Goal: Find specific page/section: Find specific page/section

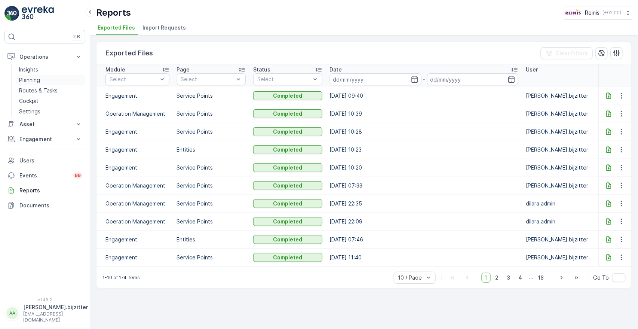
click at [32, 81] on p "Planning" at bounding box center [29, 79] width 21 height 7
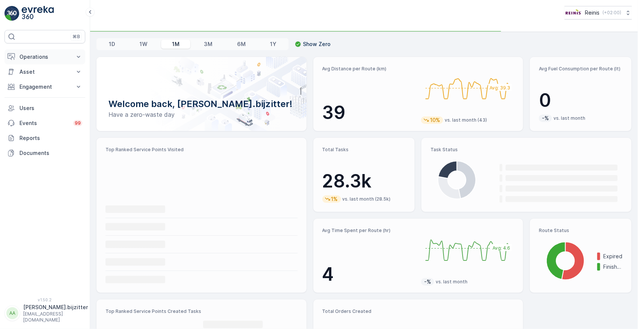
click at [36, 54] on p "Operations" at bounding box center [44, 56] width 51 height 7
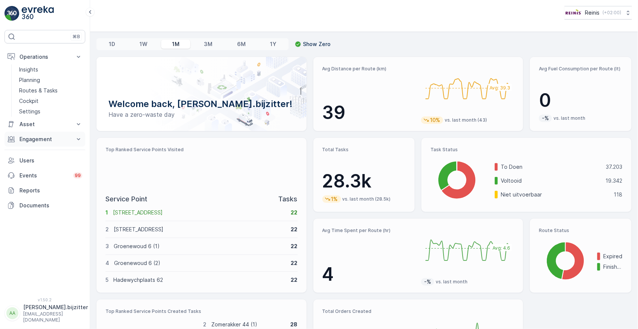
click at [24, 143] on button "Engagement" at bounding box center [44, 139] width 81 height 15
click at [33, 162] on p "Entities" at bounding box center [28, 162] width 19 height 7
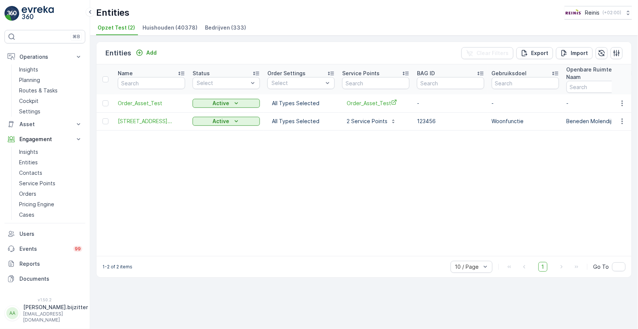
click at [179, 25] on span "Huishouden (40378)" at bounding box center [170, 27] width 55 height 7
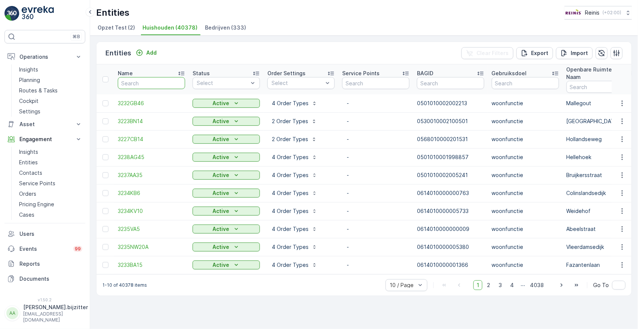
click at [169, 80] on input "text" at bounding box center [151, 83] width 67 height 12
type input "320"
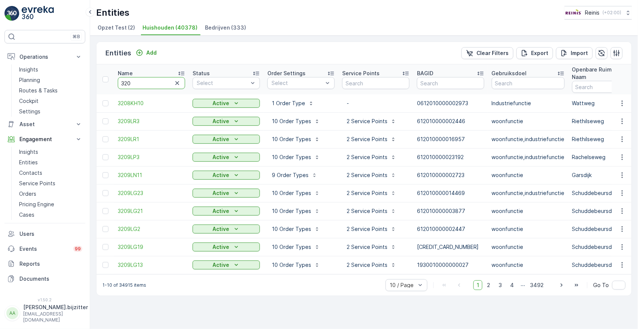
click at [162, 81] on input "320" at bounding box center [151, 83] width 67 height 12
type input "32"
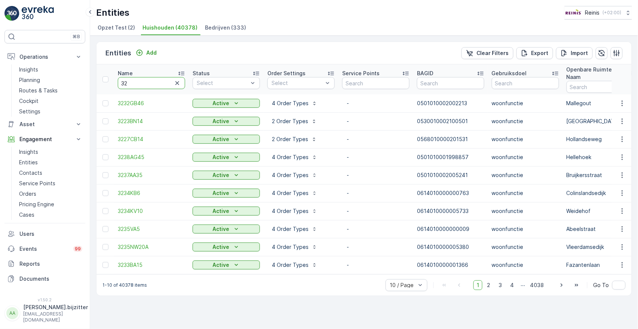
click at [162, 81] on input "32" at bounding box center [151, 83] width 67 height 12
type input "3218"
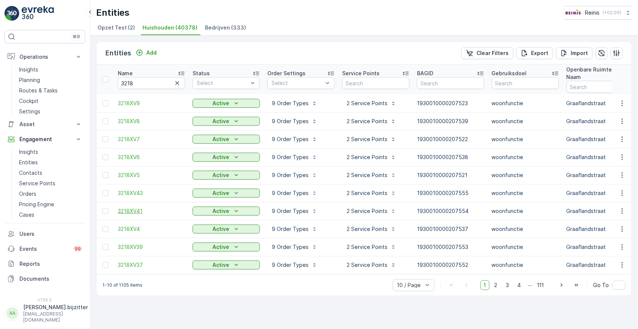
click at [130, 207] on span "3218XV41" at bounding box center [151, 210] width 67 height 7
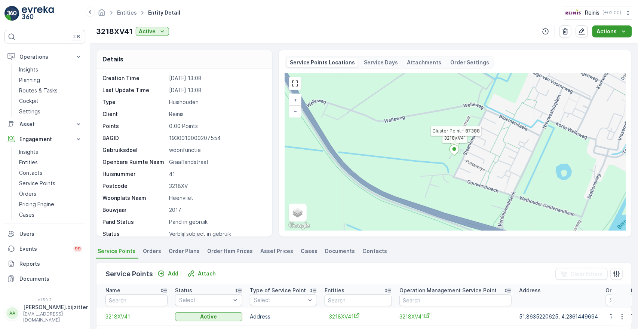
click at [605, 28] on p "Actions" at bounding box center [607, 31] width 20 height 7
click at [596, 76] on span "Service Availability" at bounding box center [607, 76] width 47 height 7
